Goal: Check status: Check status

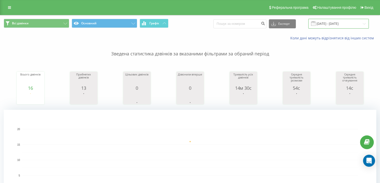
click at [331, 23] on input "[DATE] - [DATE]" at bounding box center [339, 24] width 61 height 10
click at [325, 23] on input "[DATE] - [DATE]" at bounding box center [339, 24] width 61 height 10
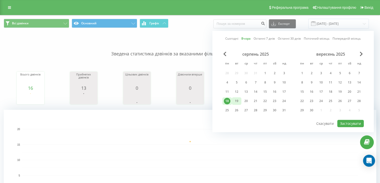
click at [236, 101] on div "19" at bounding box center [237, 101] width 7 height 7
click at [354, 120] on button "Застосувати" at bounding box center [351, 123] width 27 height 7
type input "19.08.2025 - 19.08.2025"
